Goal: Task Accomplishment & Management: Complete application form

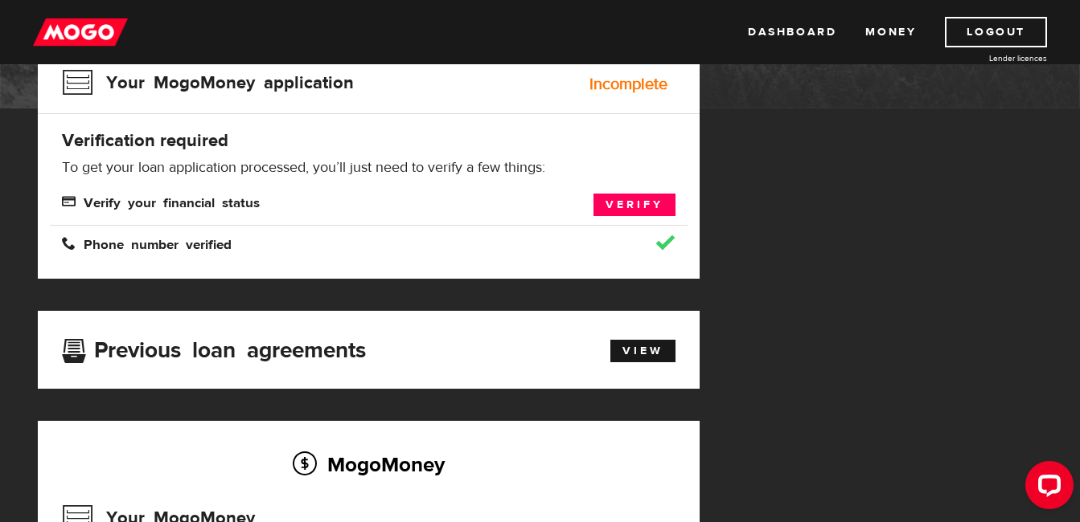
scroll to position [241, 0]
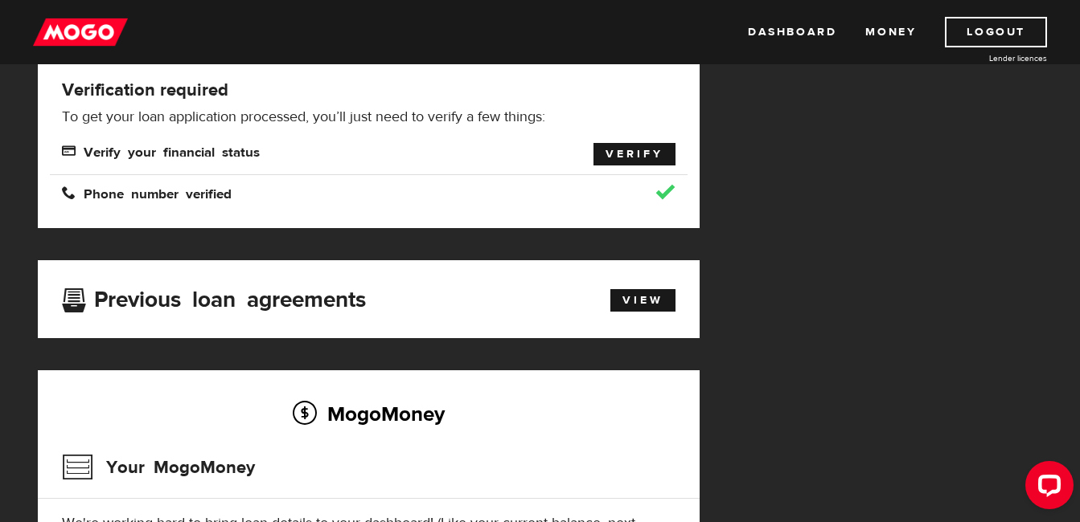
click at [627, 146] on link "Verify" at bounding box center [634, 154] width 82 height 23
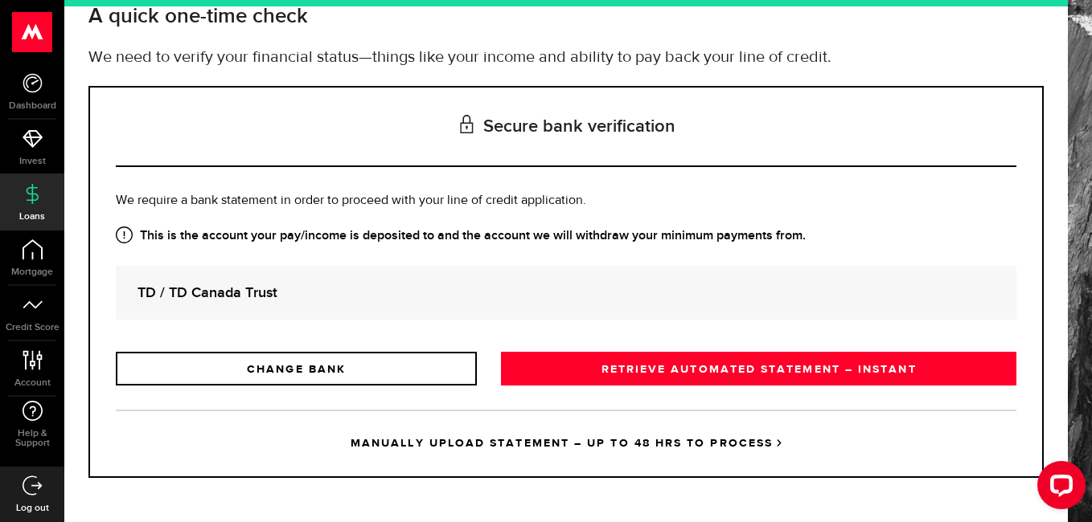
scroll to position [111, 0]
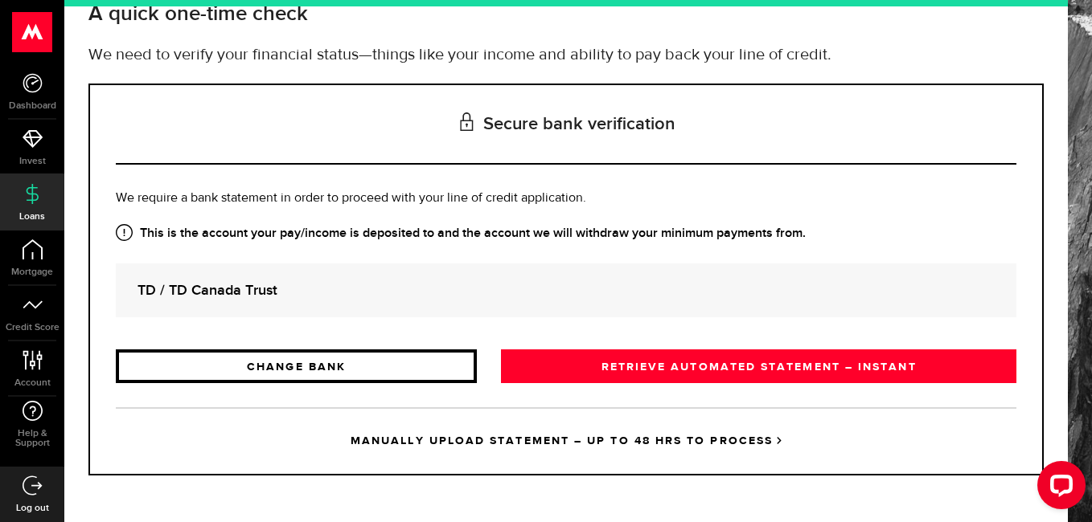
click at [391, 361] on link "CHANGE BANK" at bounding box center [296, 367] width 361 height 34
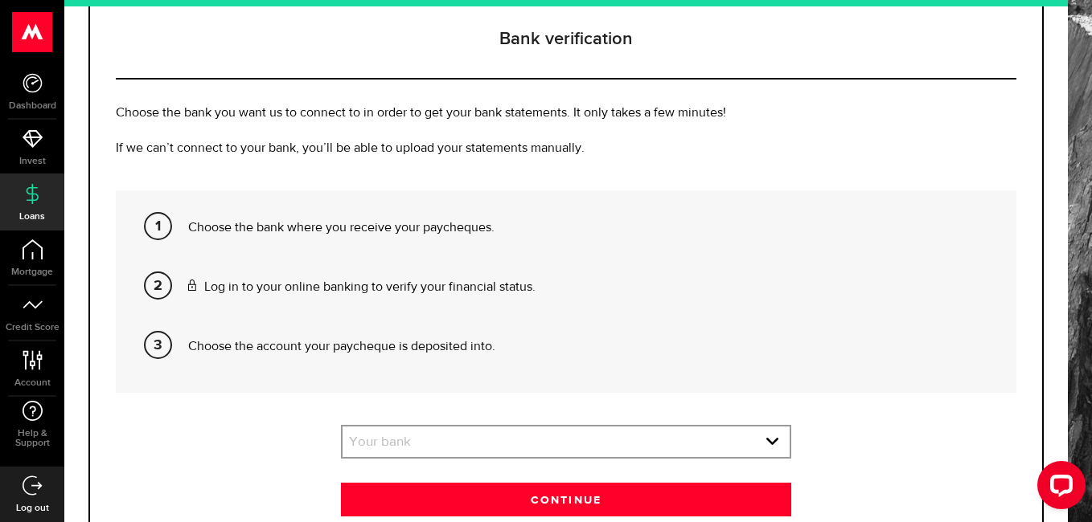
scroll to position [292, 0]
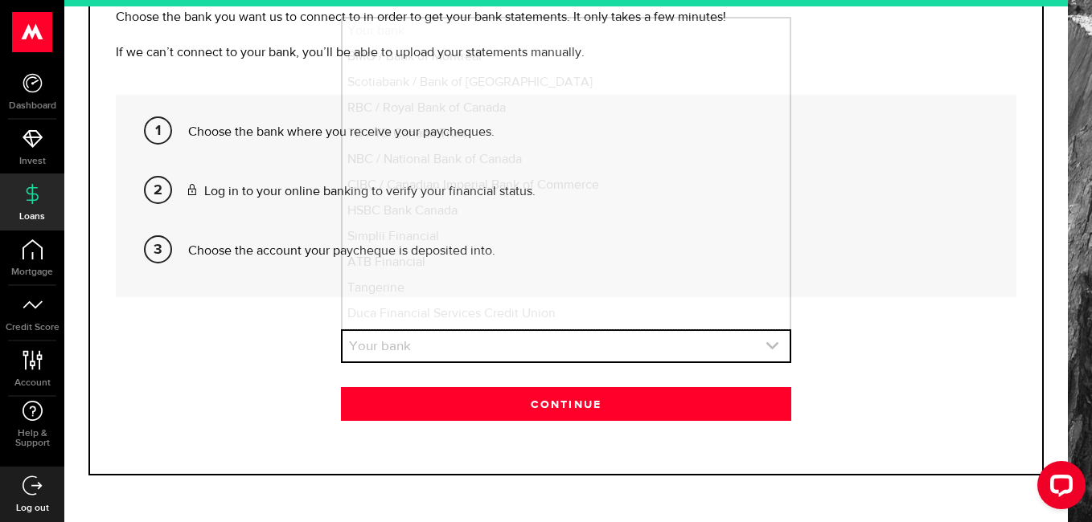
click at [765, 345] on icon "expand select" at bounding box center [772, 346] width 14 height 14
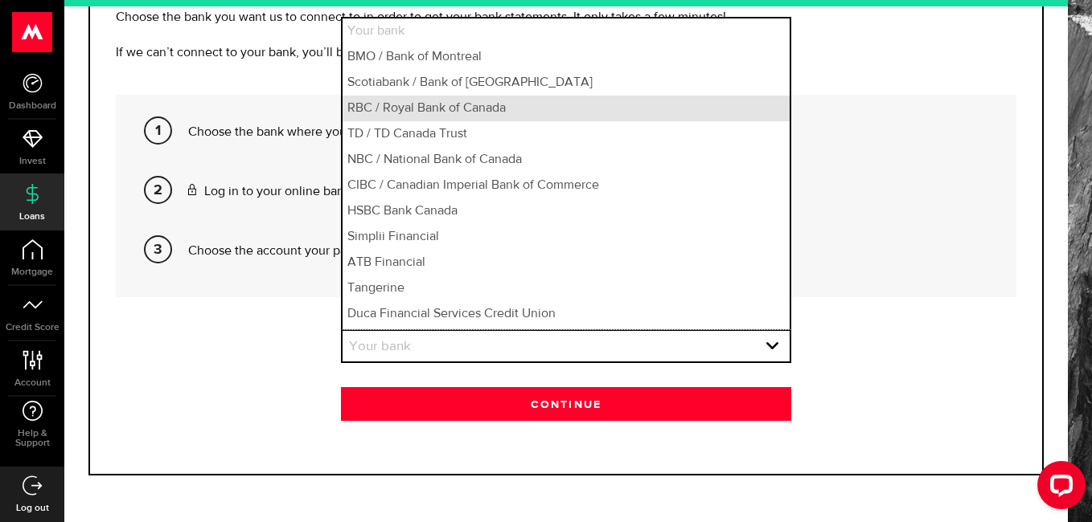
click at [394, 113] on li "RBC / Royal Bank of Canada" at bounding box center [565, 109] width 447 height 26
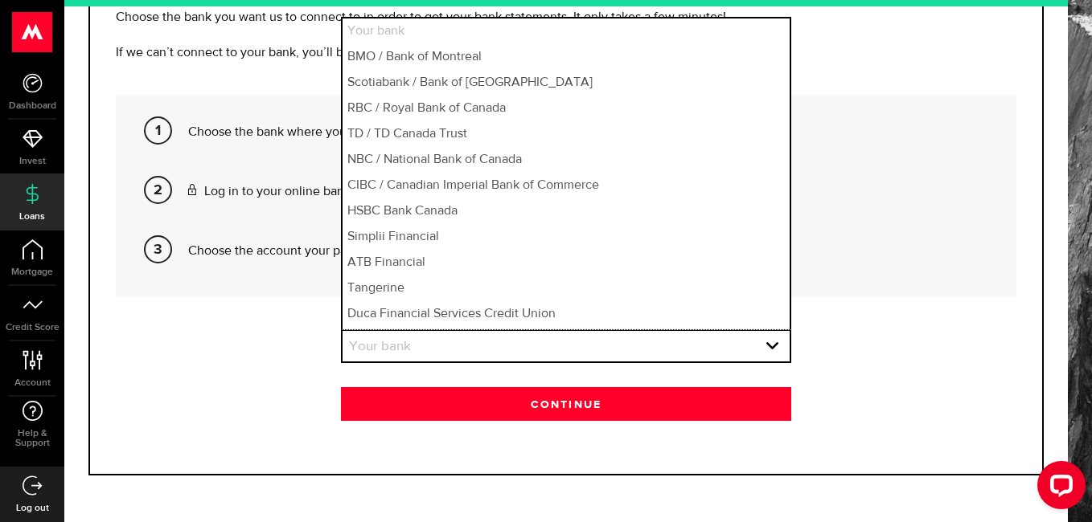
select select "3"
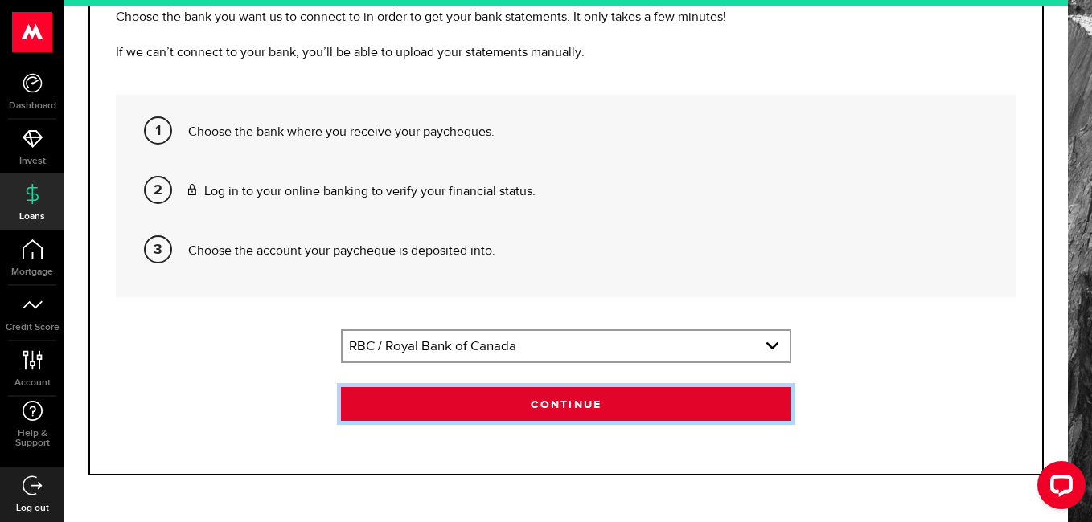
click at [465, 411] on button "Continue" at bounding box center [566, 404] width 450 height 34
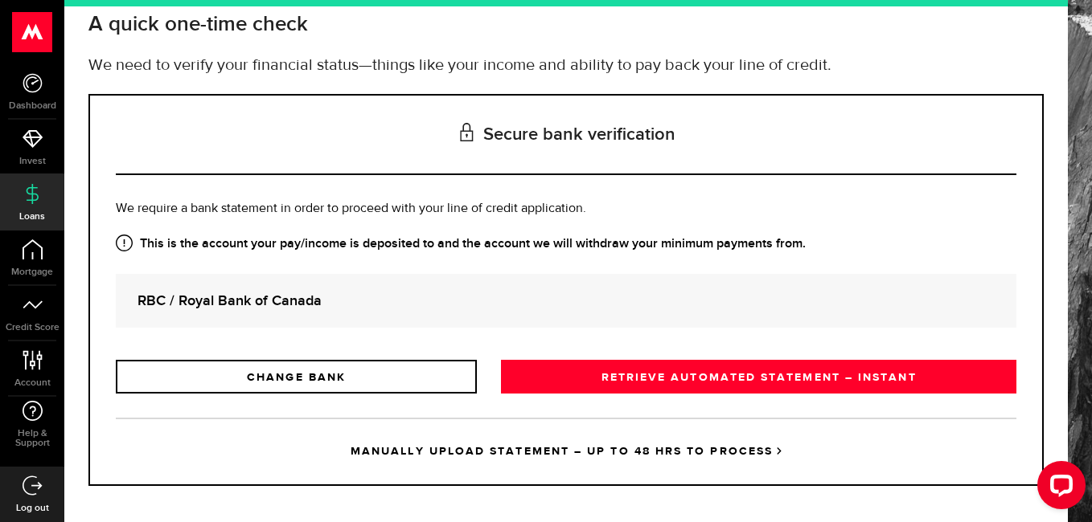
scroll to position [111, 0]
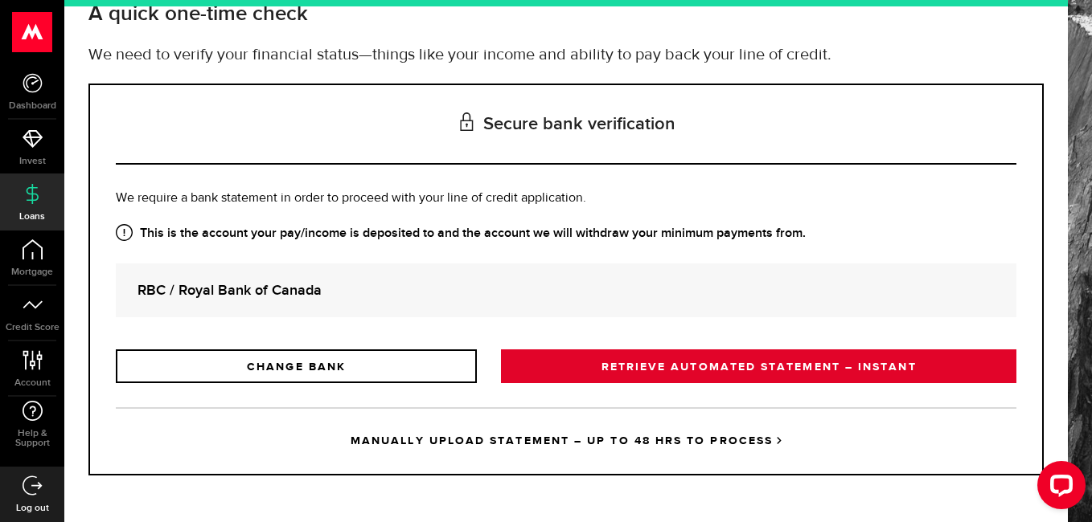
click at [603, 363] on link "RETRIEVE AUTOMATED STATEMENT – INSTANT" at bounding box center [758, 367] width 515 height 34
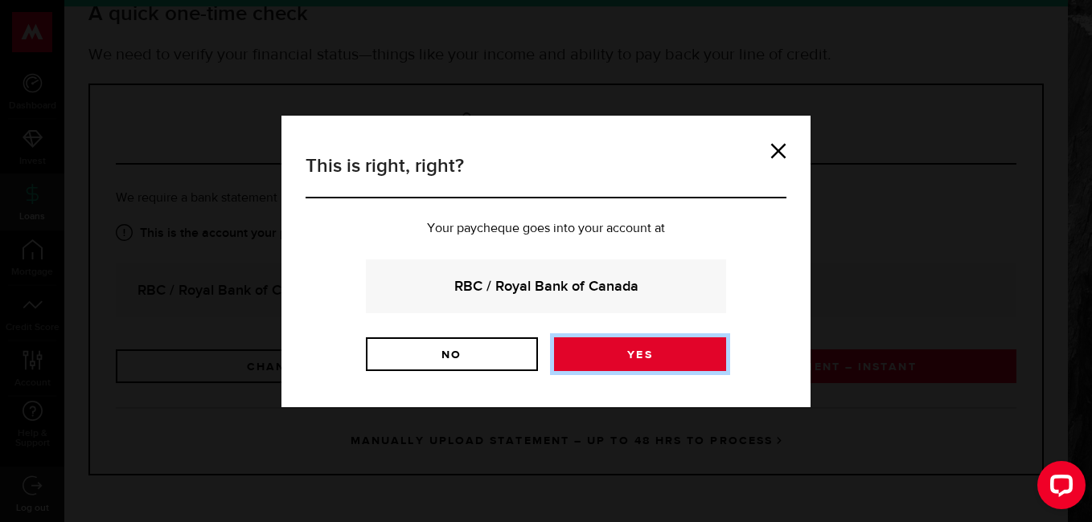
click at [602, 363] on link "Yes" at bounding box center [640, 355] width 172 height 34
